Goal: Navigation & Orientation: Find specific page/section

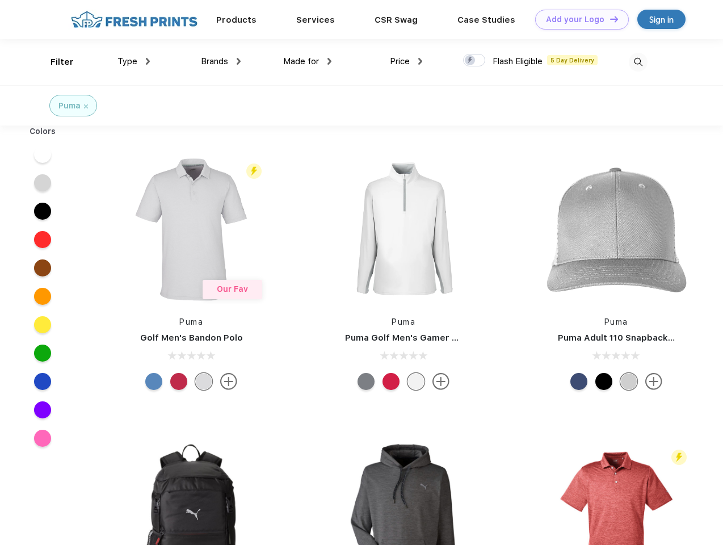
click at [578, 19] on link "Add your Logo Design Tool" at bounding box center [582, 20] width 94 height 20
click at [0, 0] on div "Design Tool" at bounding box center [0, 0] width 0 height 0
click at [609, 19] on link "Add your Logo Design Tool" at bounding box center [582, 20] width 94 height 20
click at [54, 62] on div "Filter" at bounding box center [61, 62] width 23 height 13
click at [134, 61] on span "Type" at bounding box center [127, 61] width 20 height 10
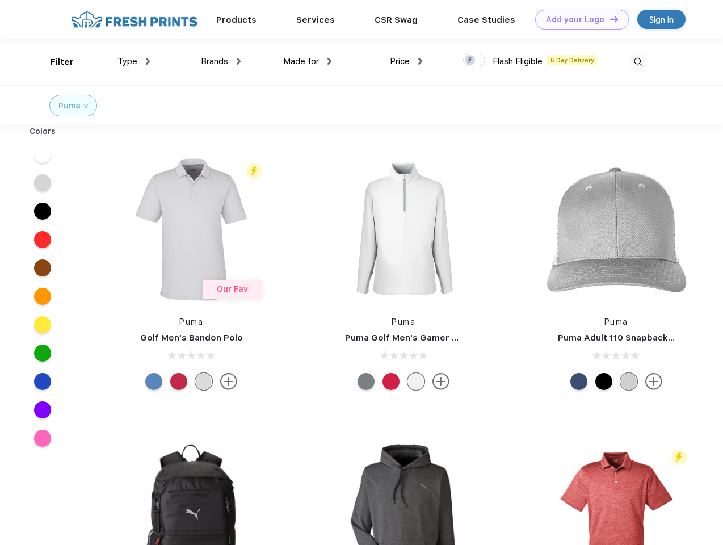
click at [221, 61] on span "Brands" at bounding box center [214, 61] width 27 height 10
click at [307, 61] on span "Made for" at bounding box center [301, 61] width 36 height 10
click at [406, 61] on span "Price" at bounding box center [400, 61] width 20 height 10
click at [474, 61] on div at bounding box center [474, 60] width 22 height 12
click at [470, 61] on input "checkbox" at bounding box center [466, 56] width 7 height 7
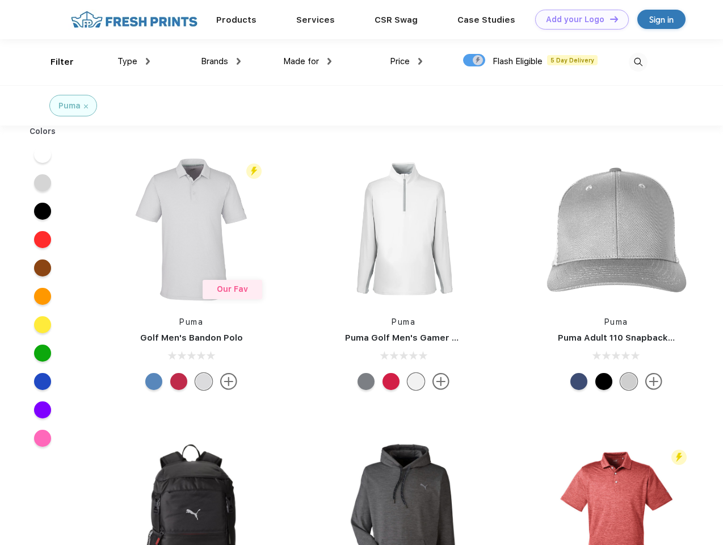
click at [638, 62] on img at bounding box center [638, 62] width 19 height 19
